Goal: Information Seeking & Learning: Check status

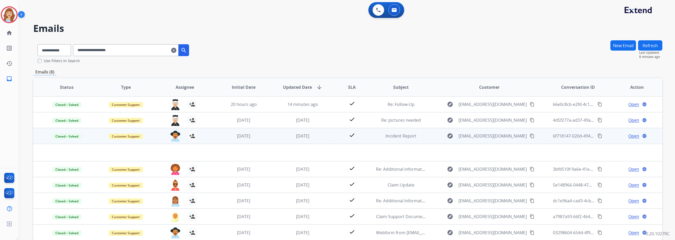
click at [629, 135] on span "Open" at bounding box center [633, 136] width 11 height 6
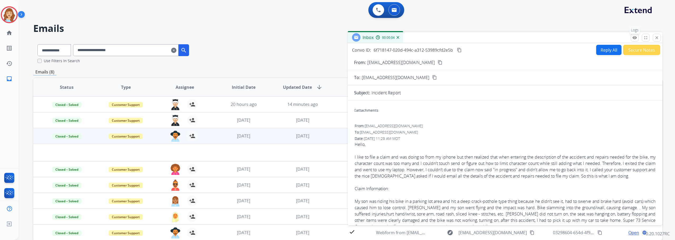
click at [636, 38] on mat-icon "remove_red_eye" at bounding box center [634, 37] width 5 height 5
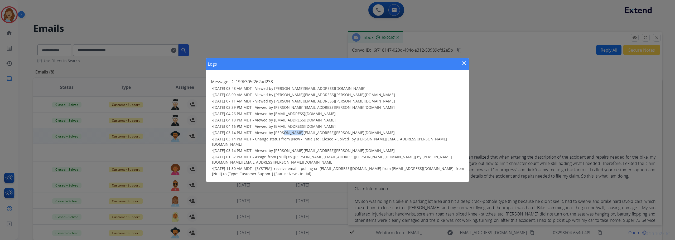
drag, startPoint x: 283, startPoint y: 139, endPoint x: 294, endPoint y: 135, distance: 12.0
click at [299, 135] on span "[DATE] 03:14 PM MDT - Viewed by [PERSON_NAME][EMAIL_ADDRESS][PERSON_NAME][DOMAI…" at bounding box center [303, 132] width 181 height 5
drag, startPoint x: 285, startPoint y: 133, endPoint x: 289, endPoint y: 127, distance: 7.5
click at [290, 129] on span "[DATE] 04:16 PM MDT - Viewed by [EMAIL_ADDRESS][DOMAIN_NAME]" at bounding box center [274, 126] width 122 height 5
drag, startPoint x: 284, startPoint y: 113, endPoint x: 291, endPoint y: 113, distance: 7.6
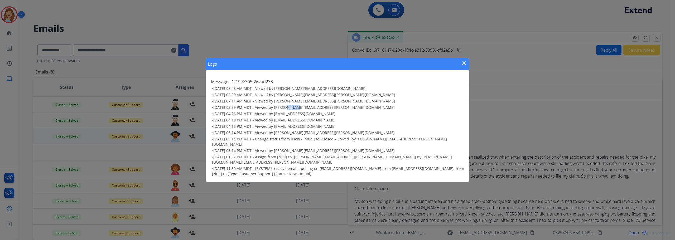
click at [291, 110] on span "[DATE] 03:39 PM MDT - Viewed by [PERSON_NAME][EMAIL_ADDRESS][PERSON_NAME][DOMAI…" at bounding box center [303, 107] width 181 height 5
drag, startPoint x: 273, startPoint y: 145, endPoint x: 347, endPoint y: 143, distance: 73.8
click at [347, 143] on span "[DATE] 03:14 PM MDT - Change status from [New - Initial] to [Closed – Solved] b…" at bounding box center [329, 141] width 235 height 10
click at [463, 66] on mat-icon "close" at bounding box center [464, 63] width 6 height 6
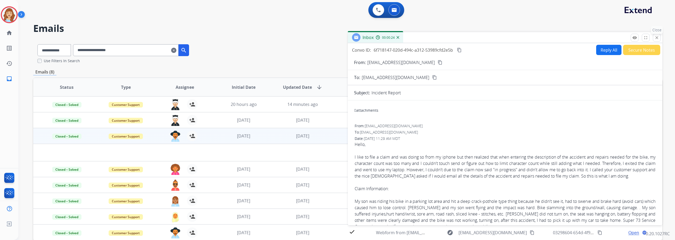
click at [654, 38] on mat-icon "close" at bounding box center [656, 37] width 5 height 5
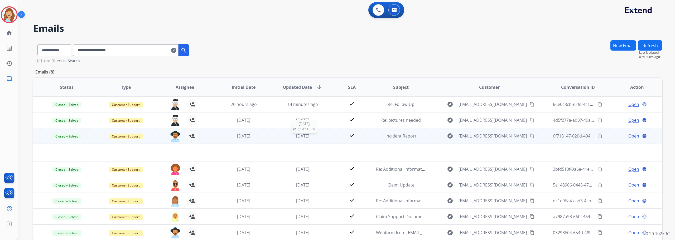
click at [325, 134] on div "[DATE]" at bounding box center [302, 136] width 50 height 6
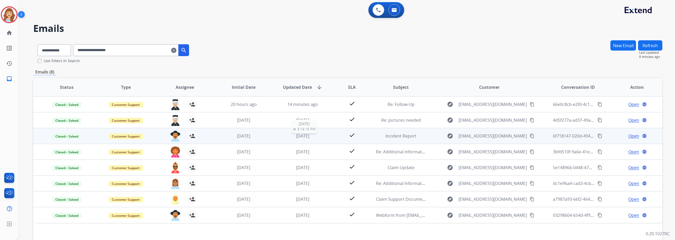
click at [325, 134] on div "[DATE]" at bounding box center [302, 136] width 50 height 6
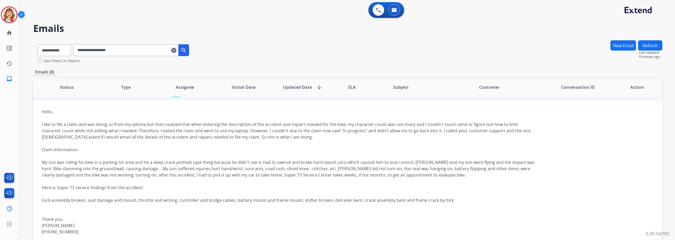
scroll to position [32, 0]
